Goal: Check status: Check status

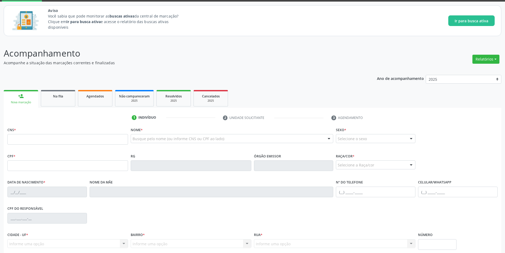
scroll to position [73, 0]
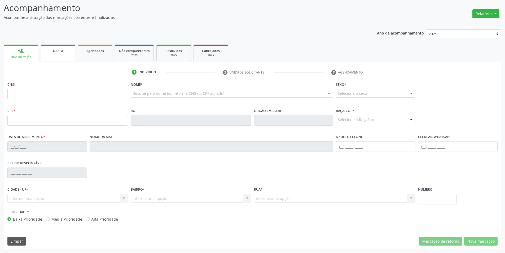
click at [67, 53] on div "Na fila" at bounding box center [58, 51] width 27 height 6
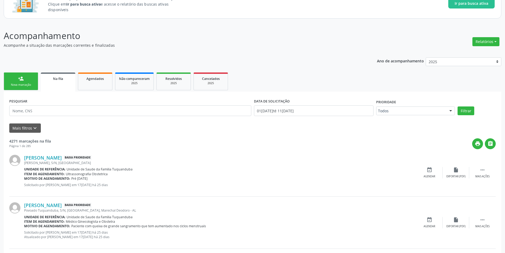
scroll to position [53, 0]
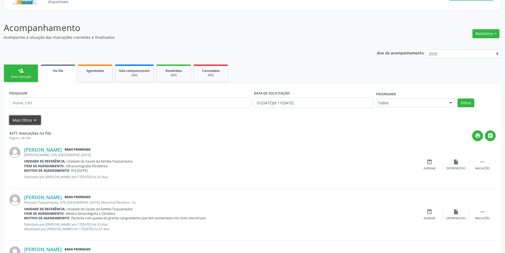
click at [38, 119] on button "Mais filtros keyboard_arrow_down" at bounding box center [25, 119] width 32 height 9
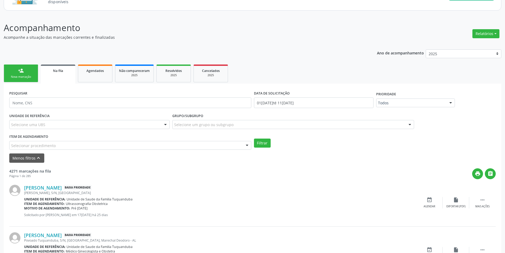
click at [198, 142] on div "Selecionar procedimento" at bounding box center [130, 145] width 242 height 9
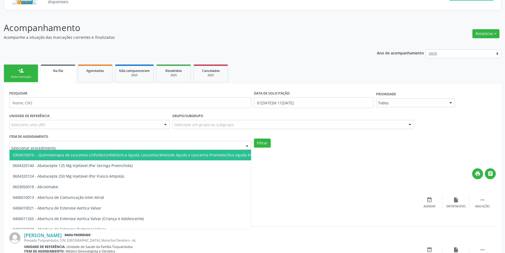
click at [146, 146] on input "text" at bounding box center [125, 148] width 229 height 11
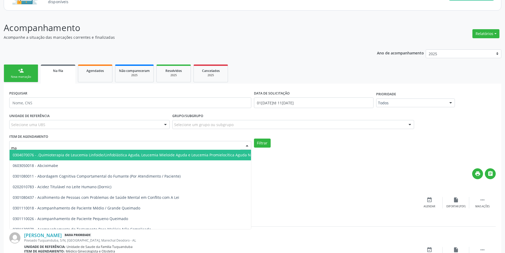
type input "m"
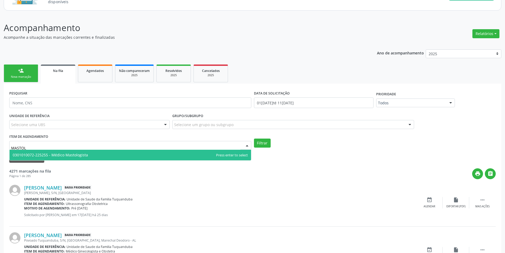
type input "MASTOLO"
click at [89, 153] on span "0301010072-225255 - Médico Mastologista" at bounding box center [131, 155] width 242 height 11
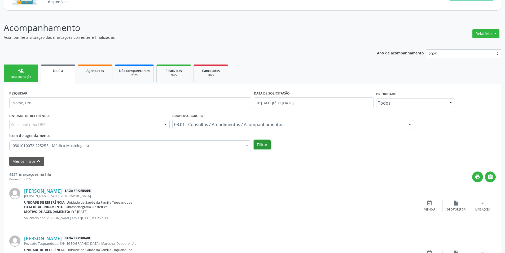
click at [265, 144] on button "Filtrar" at bounding box center [262, 144] width 17 height 9
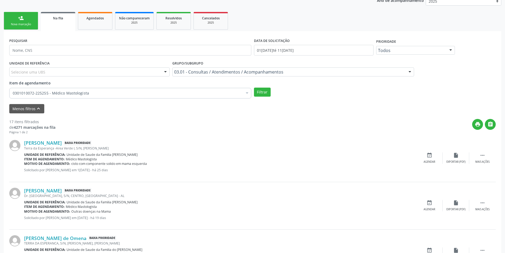
scroll to position [106, 0]
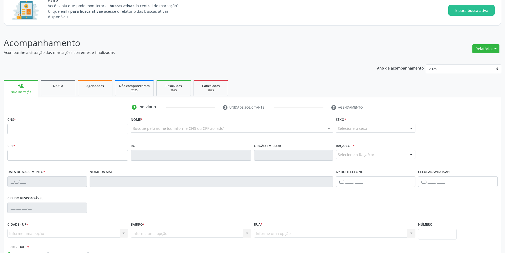
scroll to position [53, 0]
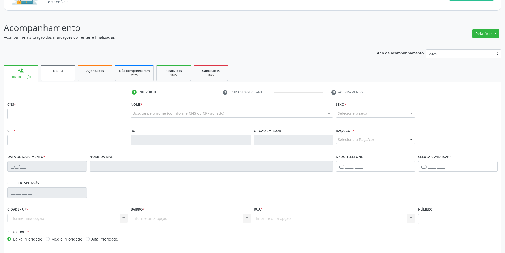
click at [54, 70] on span "Na fila" at bounding box center [58, 70] width 10 height 5
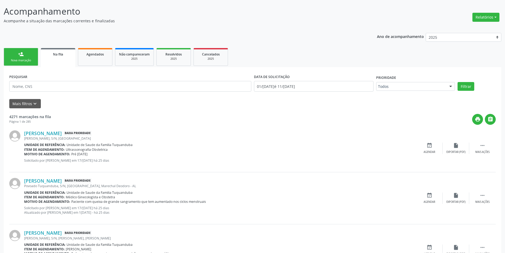
scroll to position [80, 0]
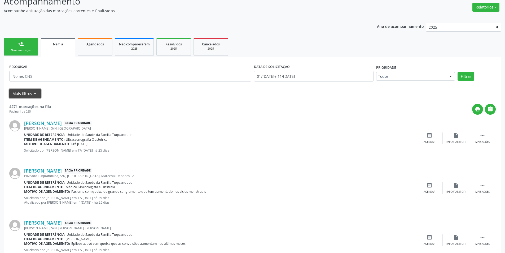
click at [32, 92] on icon "keyboard_arrow_down" at bounding box center [35, 94] width 6 height 6
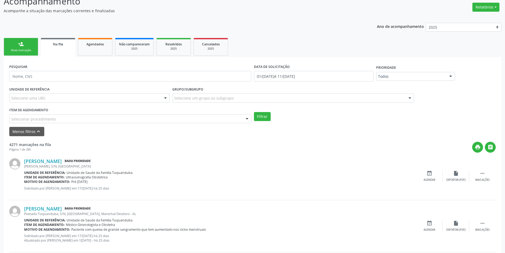
click at [157, 119] on div "Selecionar procedimento" at bounding box center [130, 118] width 242 height 9
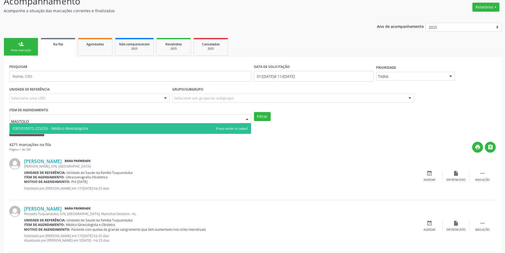
type input "MASTOLOG"
click at [78, 129] on span "0301010072-225255 - Médico Mastologista" at bounding box center [50, 128] width 75 height 5
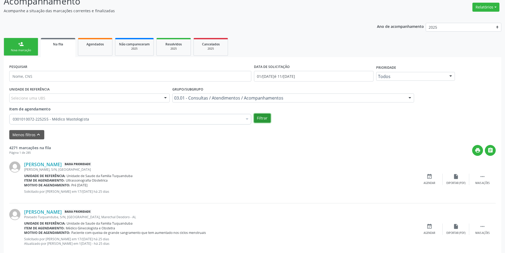
click at [261, 119] on button "Filtrar" at bounding box center [262, 117] width 17 height 9
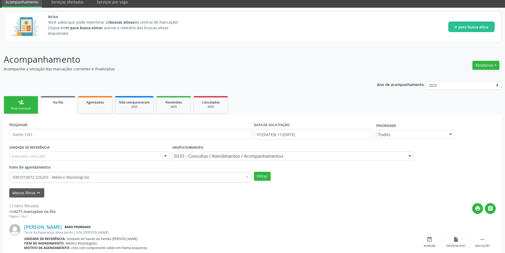
scroll to position [0, 0]
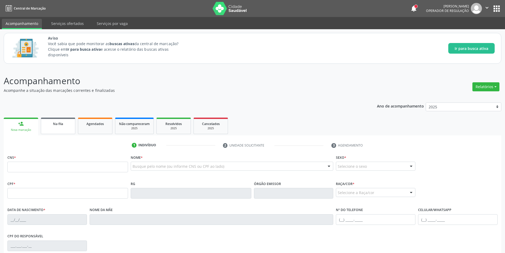
click at [59, 123] on span "Na fila" at bounding box center [58, 123] width 10 height 5
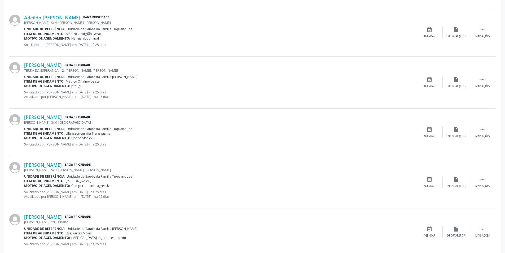
scroll to position [710, 0]
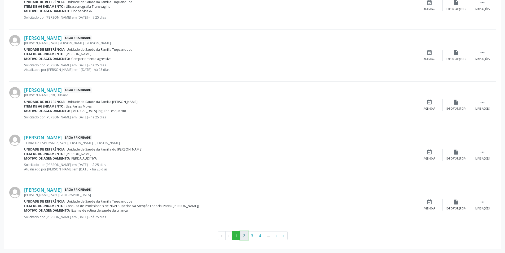
click at [245, 234] on button "2" at bounding box center [244, 235] width 8 height 9
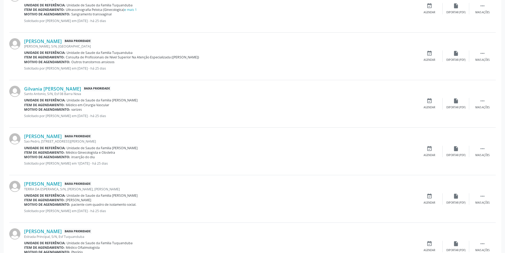
scroll to position [678, 0]
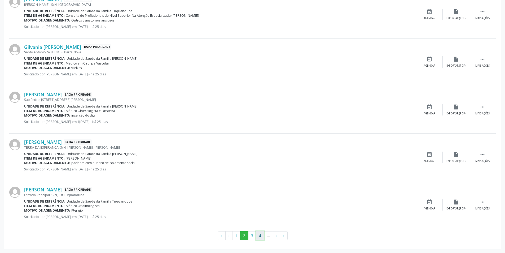
click at [259, 236] on button "4" at bounding box center [260, 235] width 8 height 9
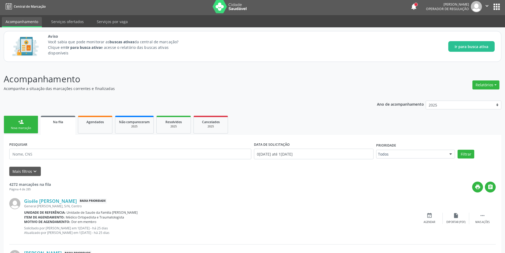
scroll to position [0, 0]
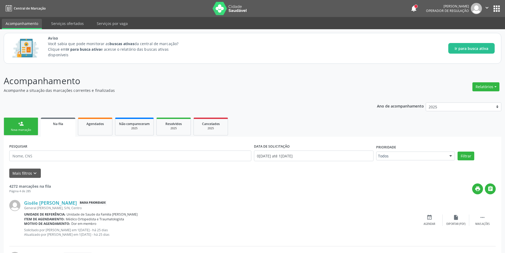
click at [62, 124] on span "Na fila" at bounding box center [58, 123] width 10 height 5
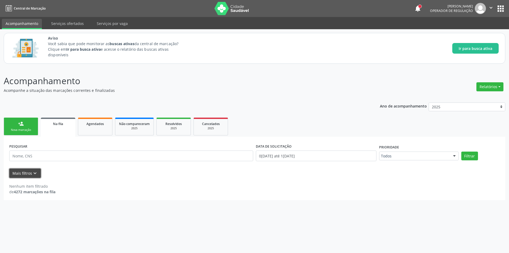
click at [33, 172] on icon "keyboard_arrow_down" at bounding box center [35, 173] width 6 height 6
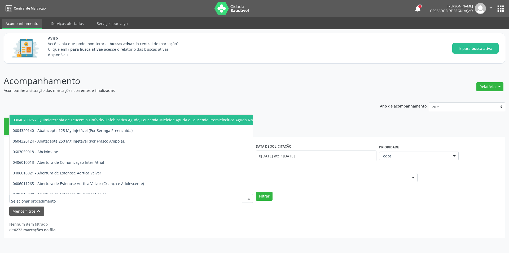
click at [148, 197] on div at bounding box center [131, 198] width 244 height 9
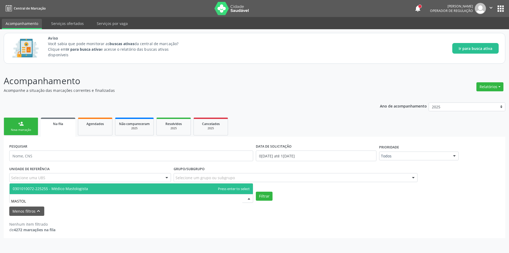
type input "MASTOLO"
click at [101, 187] on span "0301010072-225255 - Médico Mastologista" at bounding box center [131, 188] width 243 height 11
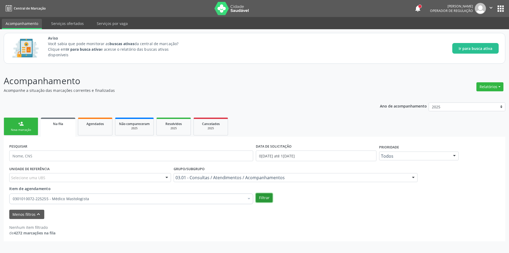
click at [267, 198] on button "Filtrar" at bounding box center [264, 197] width 17 height 9
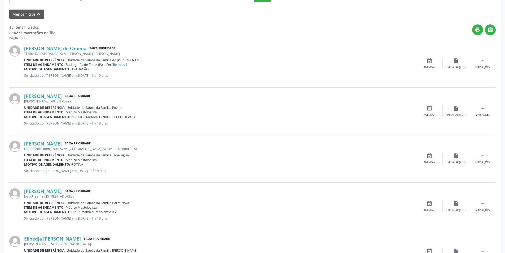
scroll to position [159, 0]
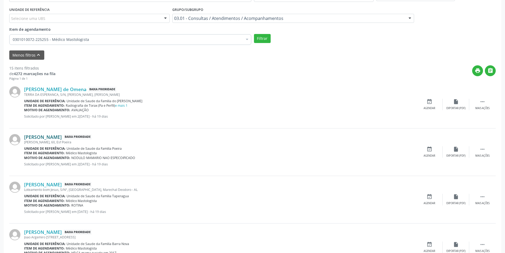
click at [62, 136] on link "[PERSON_NAME]" at bounding box center [43, 137] width 38 height 6
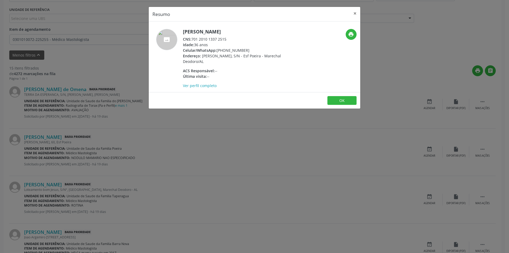
drag, startPoint x: 193, startPoint y: 39, endPoint x: 231, endPoint y: 37, distance: 37.7
click at [231, 37] on div "CNS: 701 2010 1337 2515" at bounding box center [234, 39] width 103 height 6
copy div "701 2010 1337 2515"
click at [356, 14] on button "×" at bounding box center [355, 13] width 11 height 13
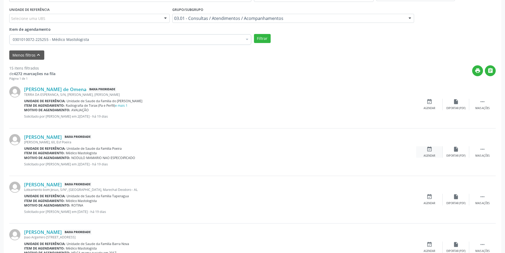
click at [430, 151] on icon "event_available" at bounding box center [430, 149] width 6 height 6
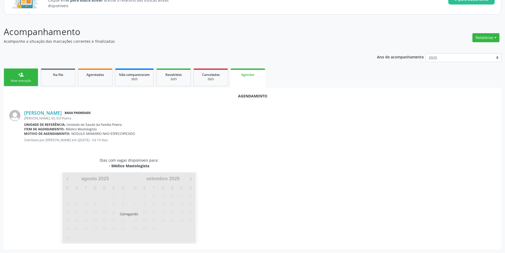
scroll to position [62, 0]
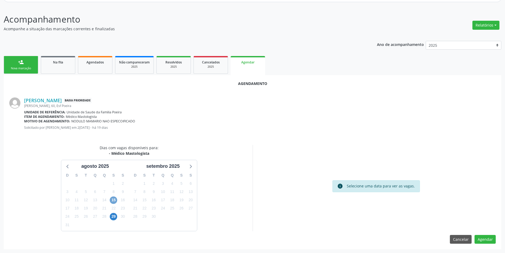
click at [112, 198] on span "15" at bounding box center [113, 199] width 7 height 7
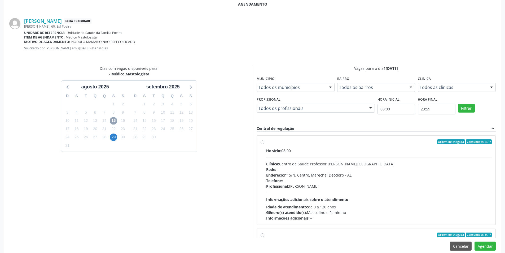
scroll to position [141, 0]
click at [244, 133] on div "Dias com vagas disponíveis para: - Médico Mastologista a[DATE] D S T Q Q S S 27…" at bounding box center [129, 151] width 247 height 172
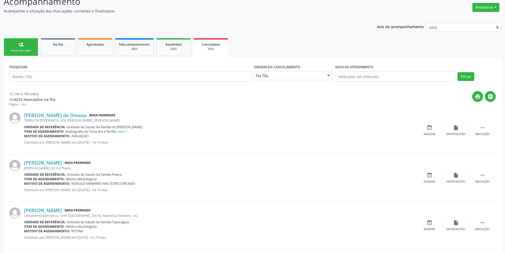
scroll to position [80, 0]
click at [72, 116] on link "[PERSON_NAME] de Omena" at bounding box center [55, 115] width 62 height 6
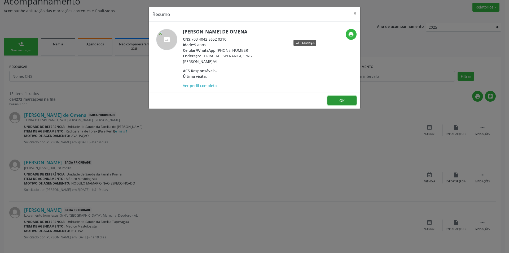
click at [351, 100] on button "OK" at bounding box center [341, 100] width 29 height 9
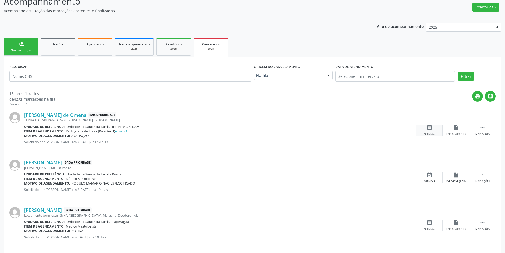
click at [429, 128] on icon "event_available" at bounding box center [430, 127] width 6 height 6
